Goal: Information Seeking & Learning: Check status

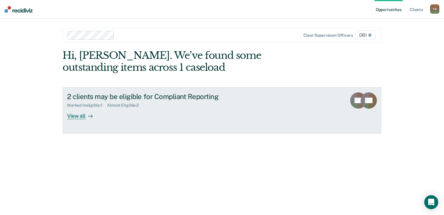
click at [137, 113] on div "2 clients may be eligible for Compliant Reporting Marked Ineligible : 1 Almost …" at bounding box center [176, 105] width 218 height 27
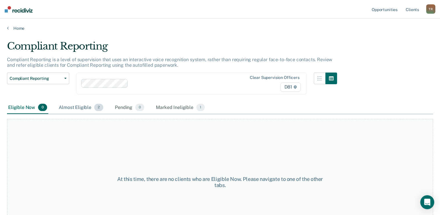
click at [83, 103] on div "Almost Eligible 2" at bounding box center [81, 107] width 47 height 13
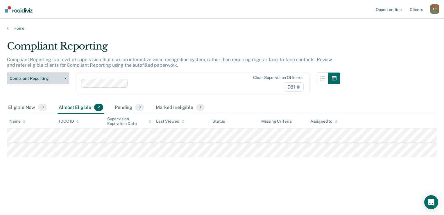
click at [67, 79] on button "Compliant Reporting" at bounding box center [38, 78] width 62 height 12
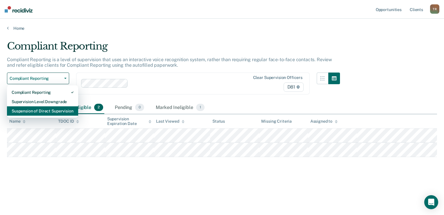
click at [52, 108] on div "Suspension of Direct Supervision" at bounding box center [43, 110] width 62 height 9
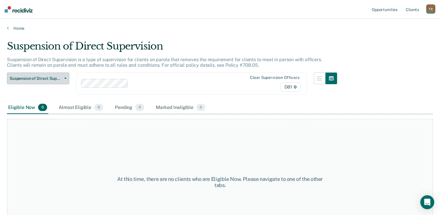
click at [67, 78] on button "Suspension of Direct Supervision" at bounding box center [38, 78] width 62 height 12
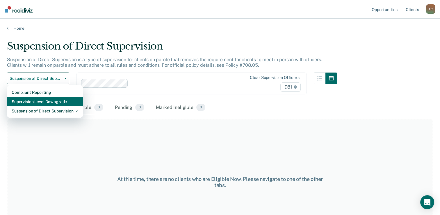
click at [55, 101] on div "Supervision Level Downgrade" at bounding box center [45, 101] width 67 height 9
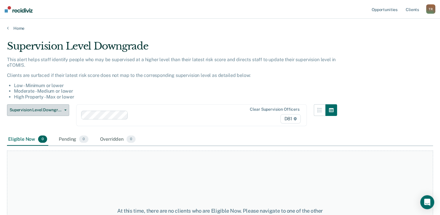
click at [63, 108] on button "Supervision Level Downgrade" at bounding box center [38, 110] width 62 height 12
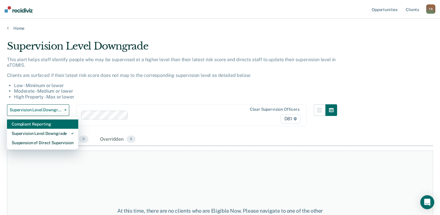
click at [54, 122] on div "Compliant Reporting" at bounding box center [43, 123] width 62 height 9
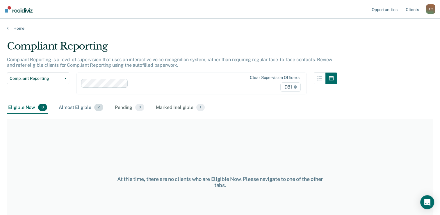
click at [77, 109] on div "Almost Eligible 2" at bounding box center [81, 107] width 47 height 13
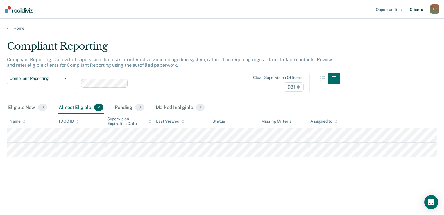
click at [416, 10] on link "Client s" at bounding box center [417, 9] width 16 height 19
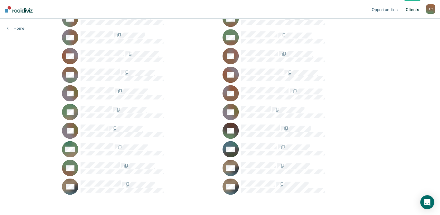
scroll to position [842, 0]
